Goal: Task Accomplishment & Management: Manage account settings

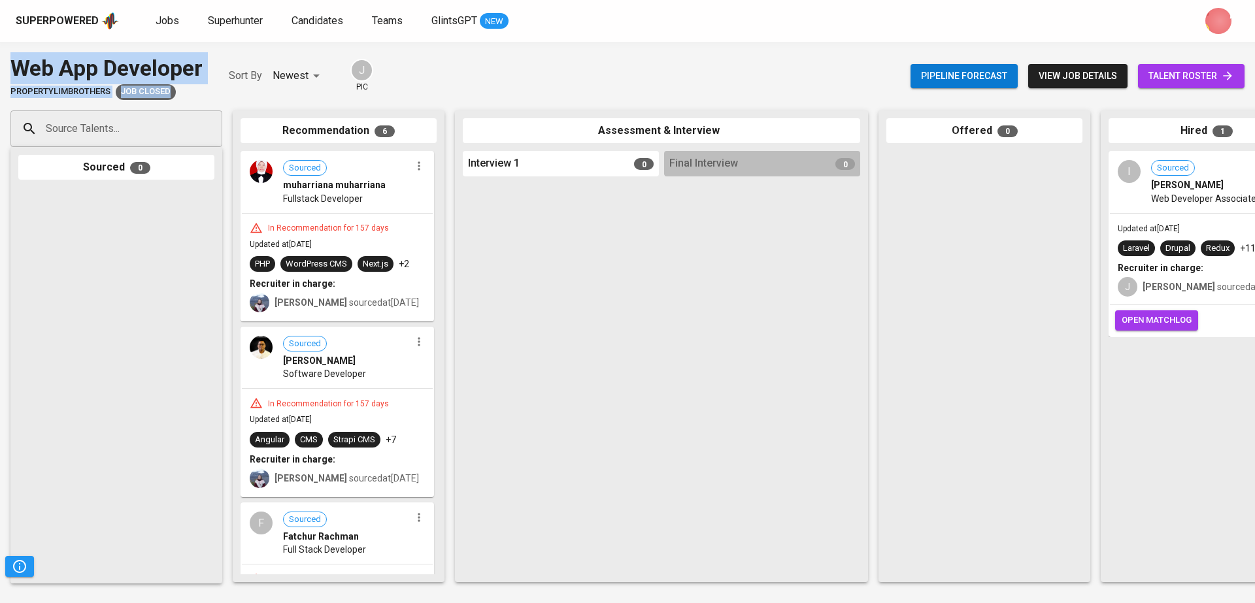
drag, startPoint x: 222, startPoint y: 67, endPoint x: 0, endPoint y: 66, distance: 222.2
click at [0, 66] on div "Web App Developer PropertyLimBrothers Job Closed Sort By Newest NEWEST J pic Pi…" at bounding box center [627, 76] width 1255 height 48
click at [205, 46] on div "Web App Developer PropertyLimBrothers Job Closed Sort By Newest NEWEST J pic Pi…" at bounding box center [627, 322] width 1255 height 561
drag, startPoint x: 227, startPoint y: 74, endPoint x: 17, endPoint y: 67, distance: 210.6
click at [17, 67] on div "Web App Developer PropertyLimBrothers Job Closed Sort By Newest NEWEST J pic" at bounding box center [191, 76] width 363 height 48
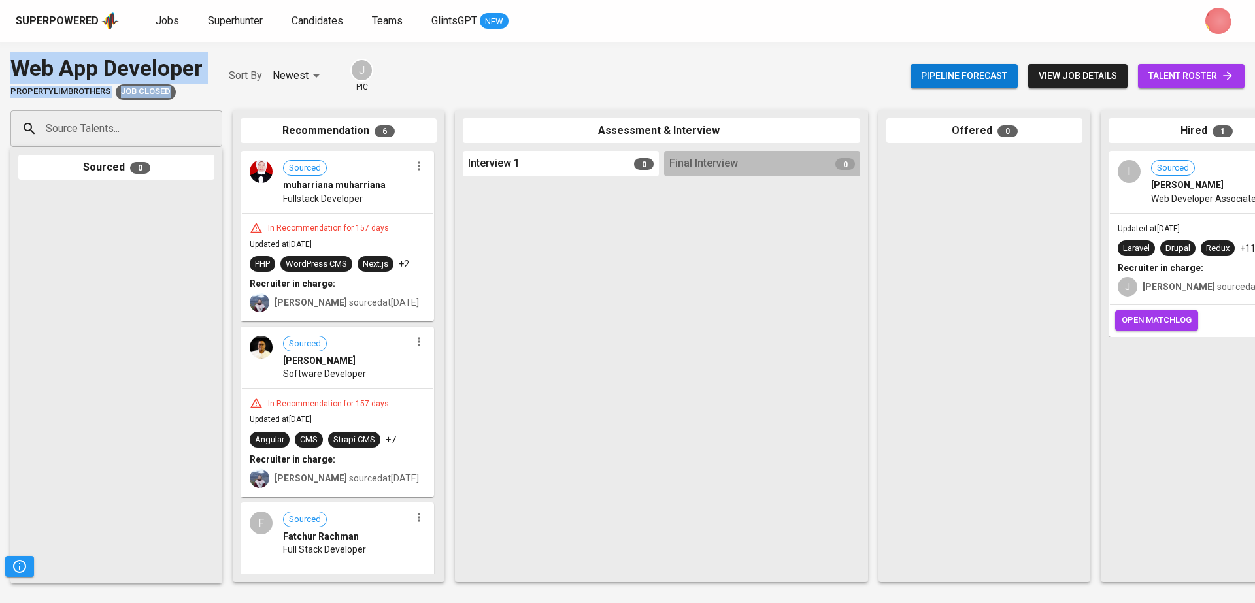
click at [253, 50] on div "Web App Developer PropertyLimBrothers Job Closed Sort By Newest NEWEST J pic Pi…" at bounding box center [627, 322] width 1255 height 561
drag, startPoint x: 226, startPoint y: 56, endPoint x: 154, endPoint y: 58, distance: 72.6
click at [154, 58] on div "Web App Developer PropertyLimBrothers Job Closed Sort By Newest NEWEST J pic" at bounding box center [191, 76] width 363 height 48
click at [218, 71] on div "Web App Developer PropertyLimBrothers Job Closed Sort By Newest NEWEST J pic" at bounding box center [191, 76] width 363 height 48
drag, startPoint x: 208, startPoint y: 59, endPoint x: 0, endPoint y: 51, distance: 208.0
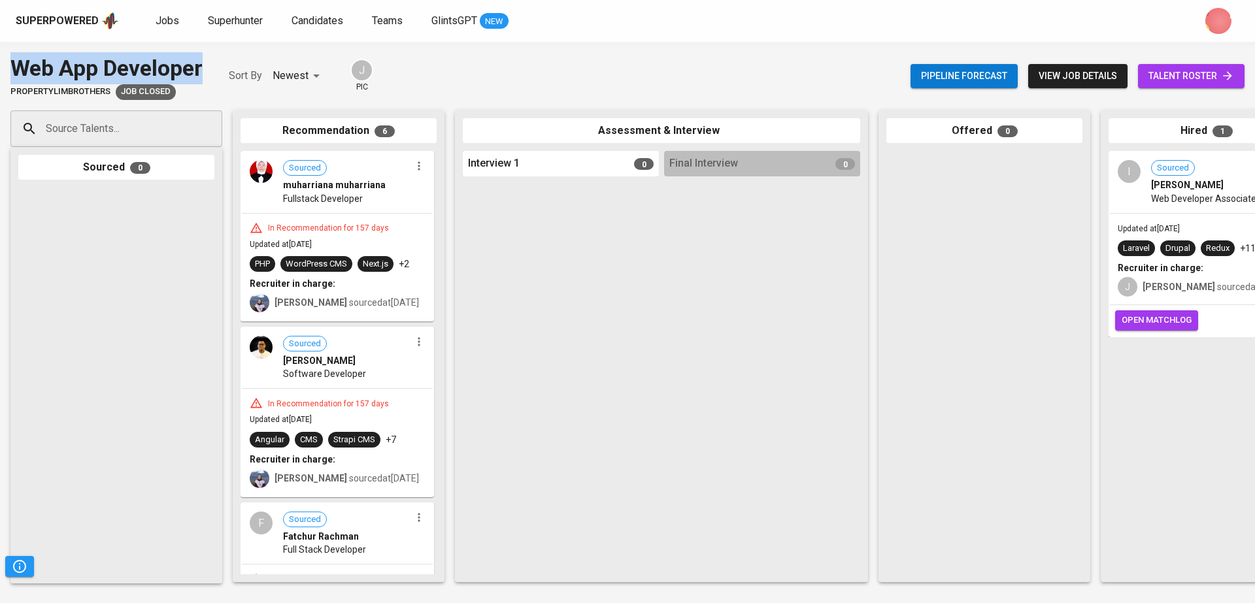
click at [0, 51] on div "Web App Developer PropertyLimBrothers Job Closed Sort By Newest NEWEST J pic Pi…" at bounding box center [627, 322] width 1255 height 561
copy div "Web App Developer"
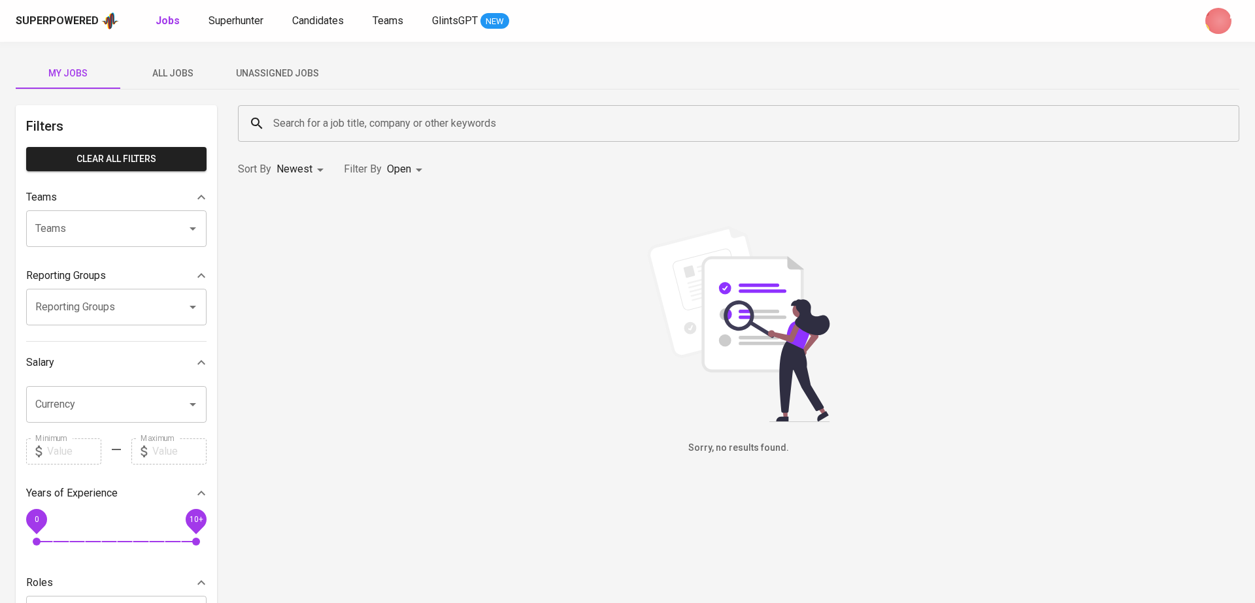
click at [186, 87] on button "All Jobs" at bounding box center [172, 73] width 105 height 31
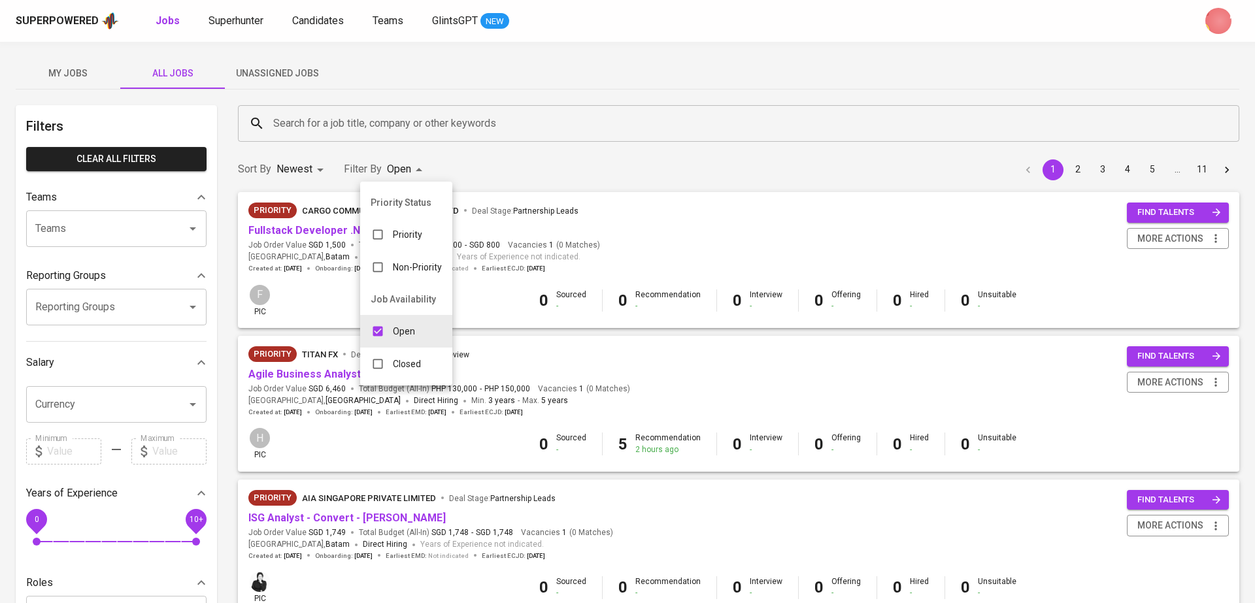
click at [422, 362] on div "Closed" at bounding box center [395, 364] width 71 height 25
type input "OPEN,CLOSE"
checkbox input "true"
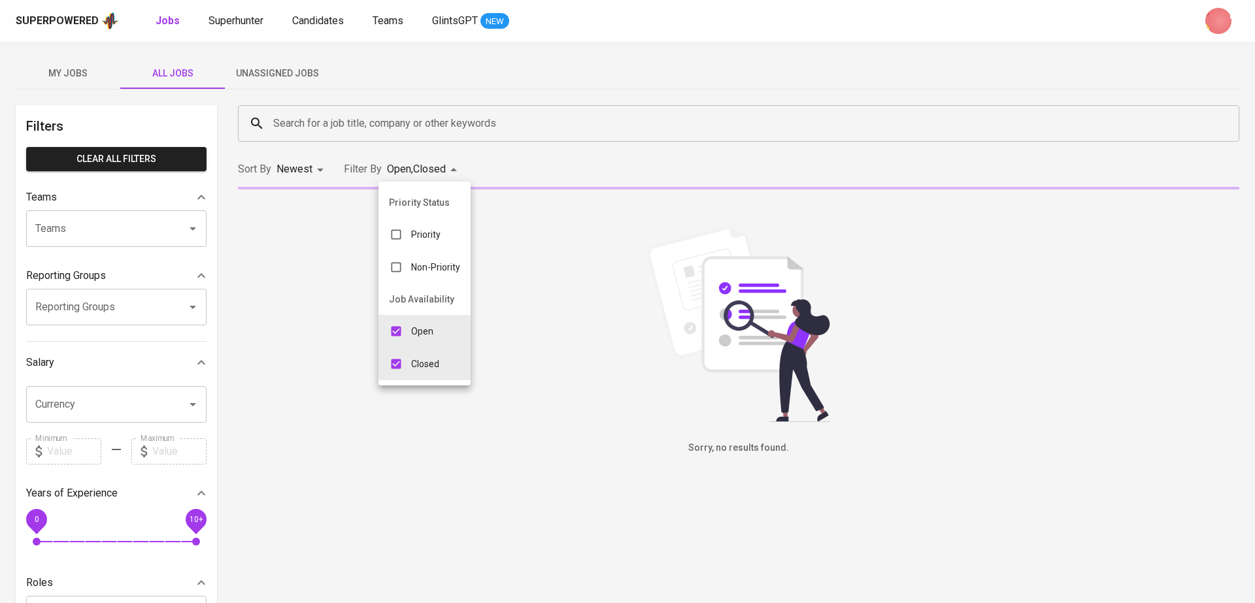
click at [419, 333] on p "Open" at bounding box center [422, 331] width 22 height 13
type input "CLOSE"
checkbox input "false"
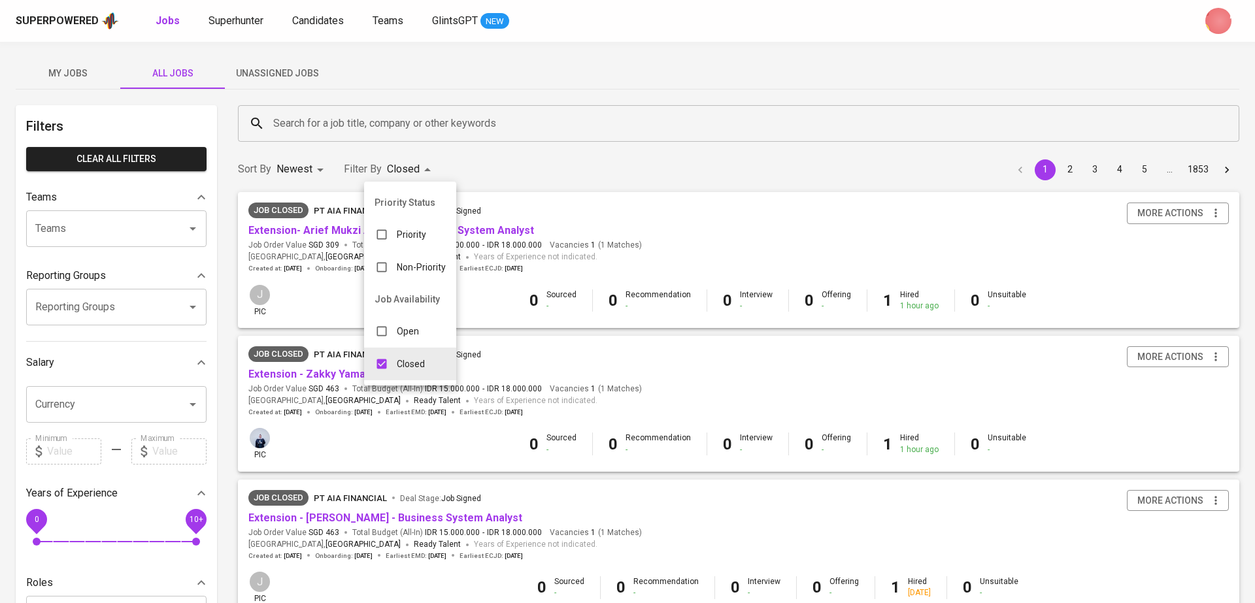
click at [489, 129] on div at bounding box center [627, 301] width 1255 height 603
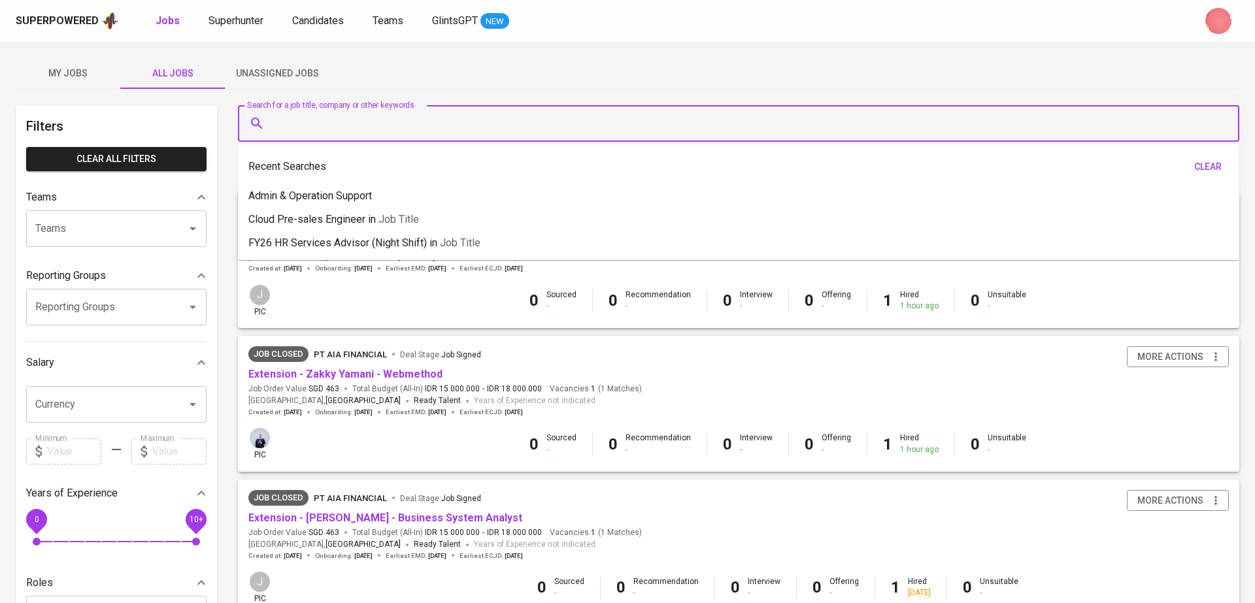
click at [454, 125] on input "Search for a job title, company or other keywords" at bounding box center [742, 123] width 944 height 25
paste input "Web App Developer"
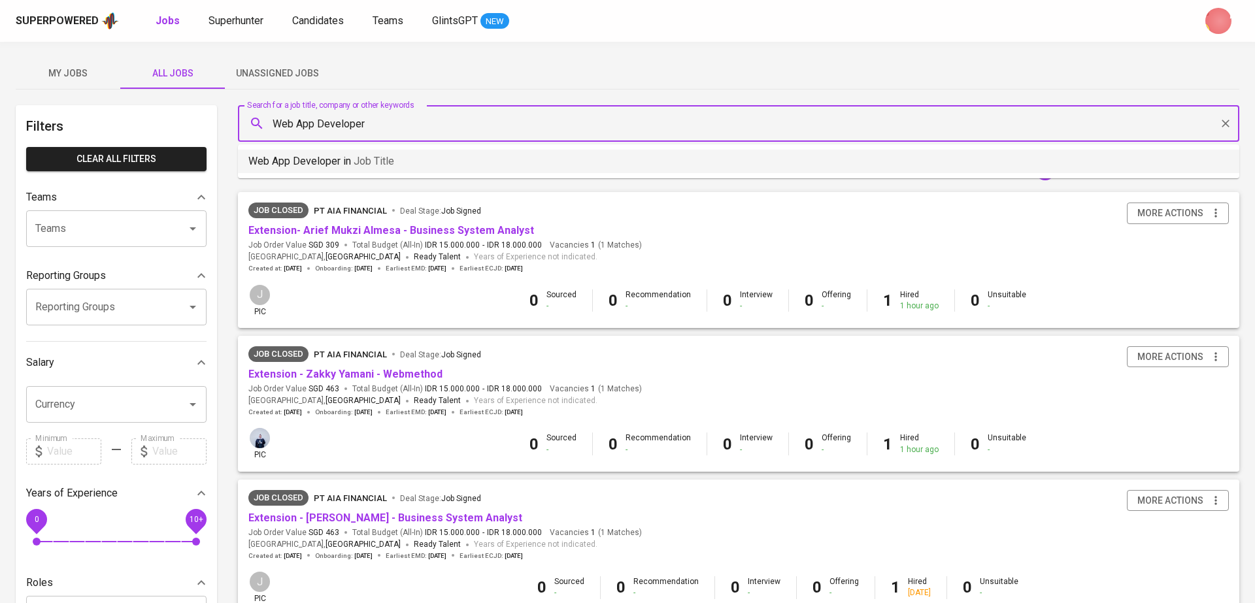
click at [456, 161] on li "Web App Developer in Job title" at bounding box center [738, 162] width 1001 height 24
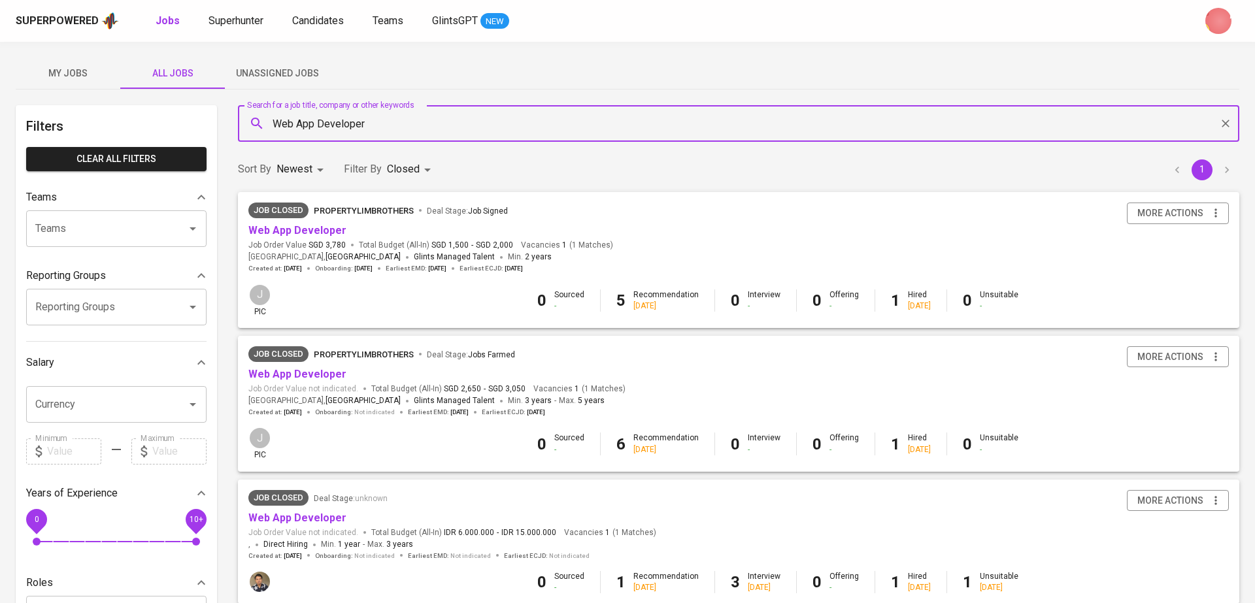
type input "Web App Developer"
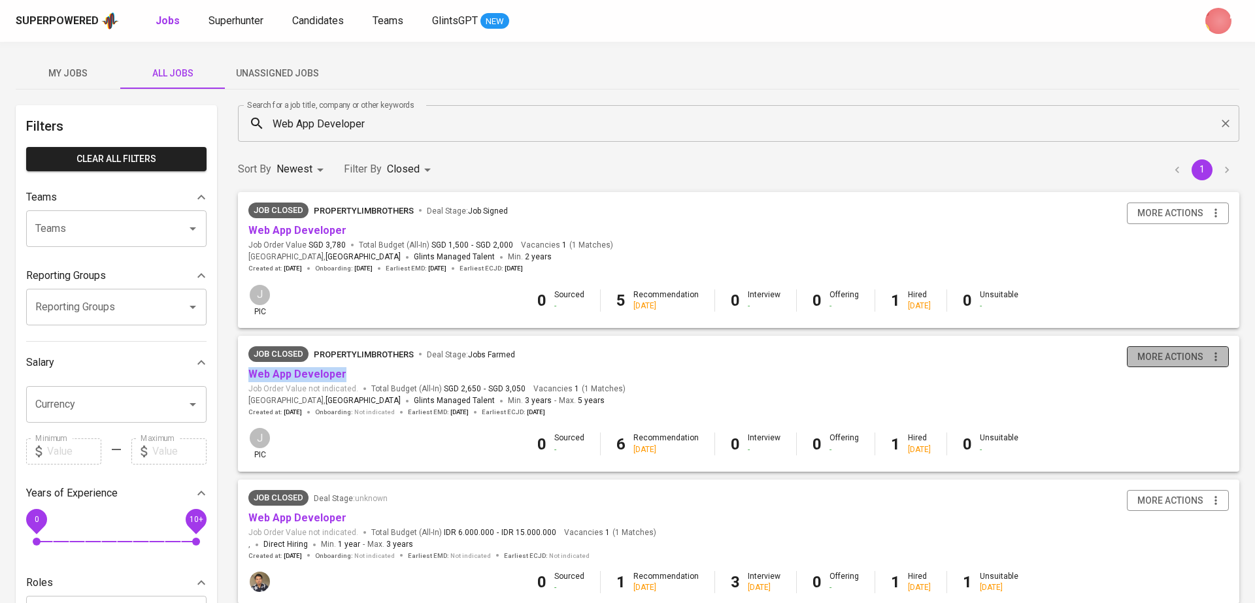
click at [1163, 358] on span "more actions" at bounding box center [1170, 357] width 66 height 16
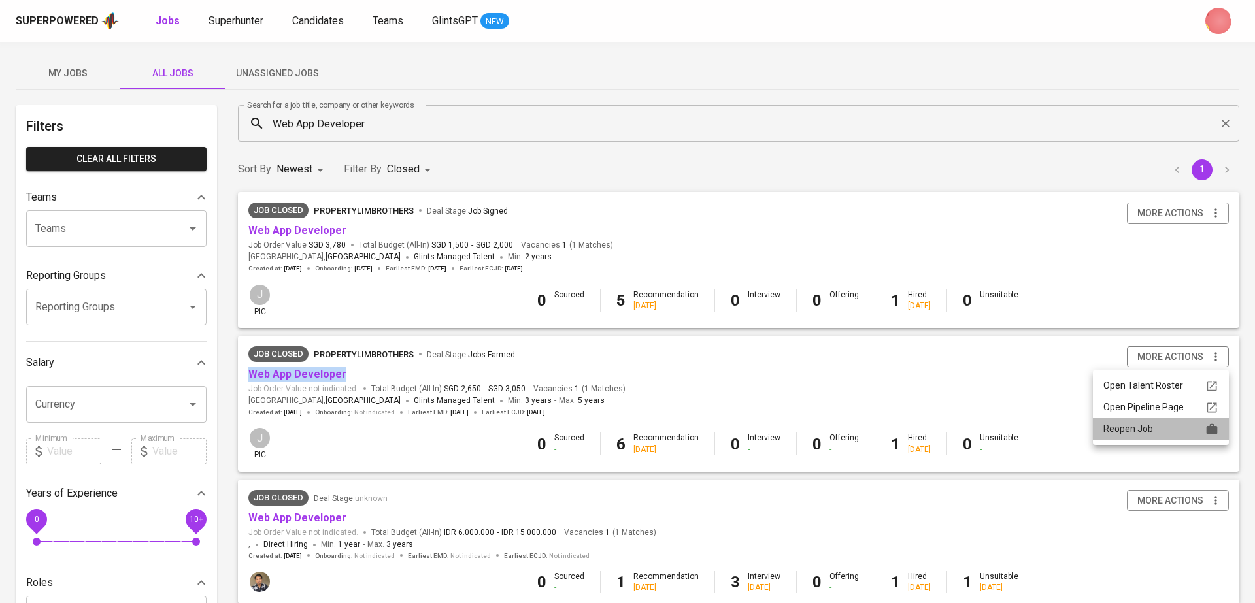
click at [1137, 426] on div "Reopen Job" at bounding box center [1160, 429] width 115 height 14
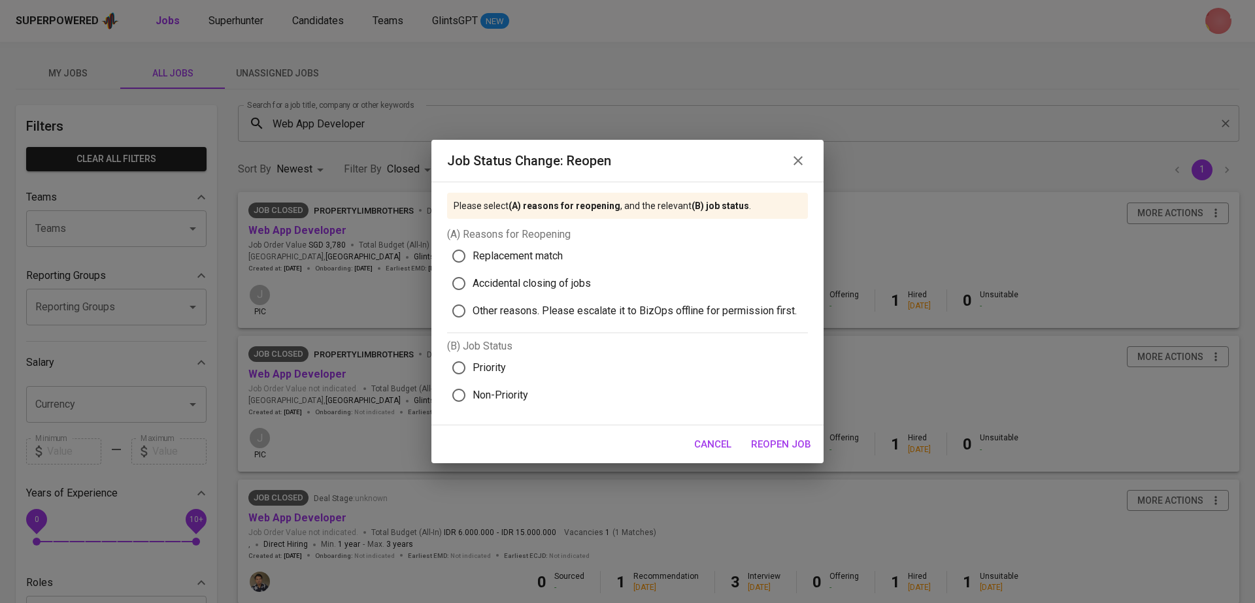
click at [475, 252] on span "Replacement match" at bounding box center [518, 256] width 90 height 16
click at [473, 252] on input "Replacement match" at bounding box center [458, 255] width 27 height 27
radio input "true"
click at [506, 356] on label "Priority" at bounding box center [621, 367] width 352 height 27
click at [473, 356] on input "Priority" at bounding box center [458, 367] width 27 height 27
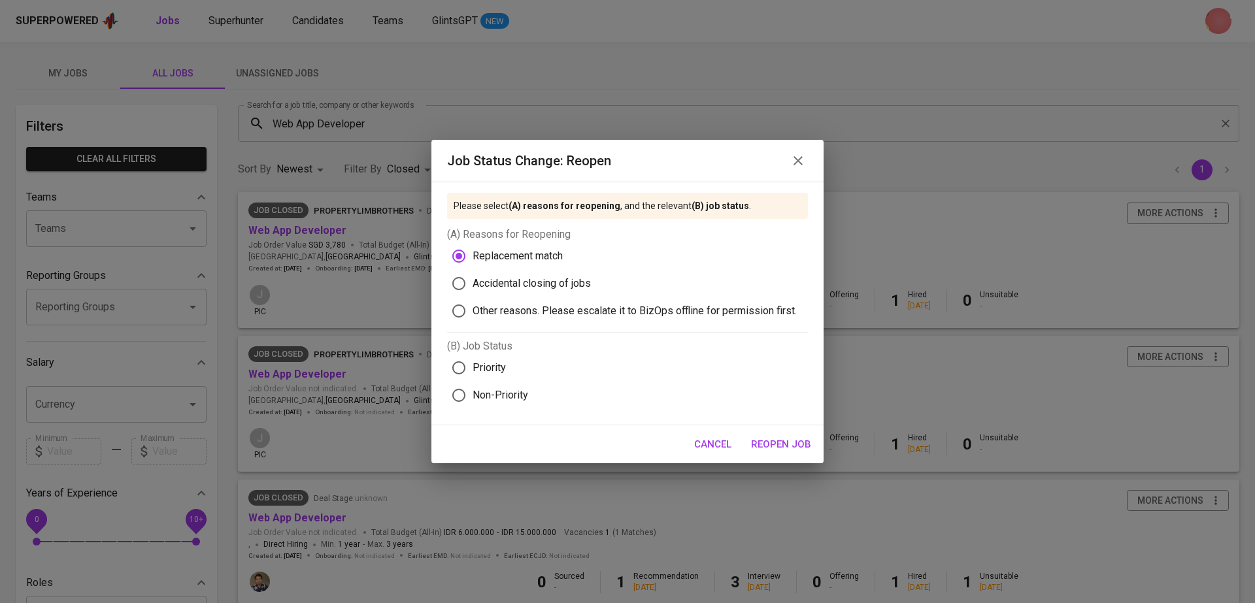
radio input "true"
click at [790, 438] on span "Reopen Job" at bounding box center [781, 444] width 60 height 17
